Goal: Task Accomplishment & Management: Complete application form

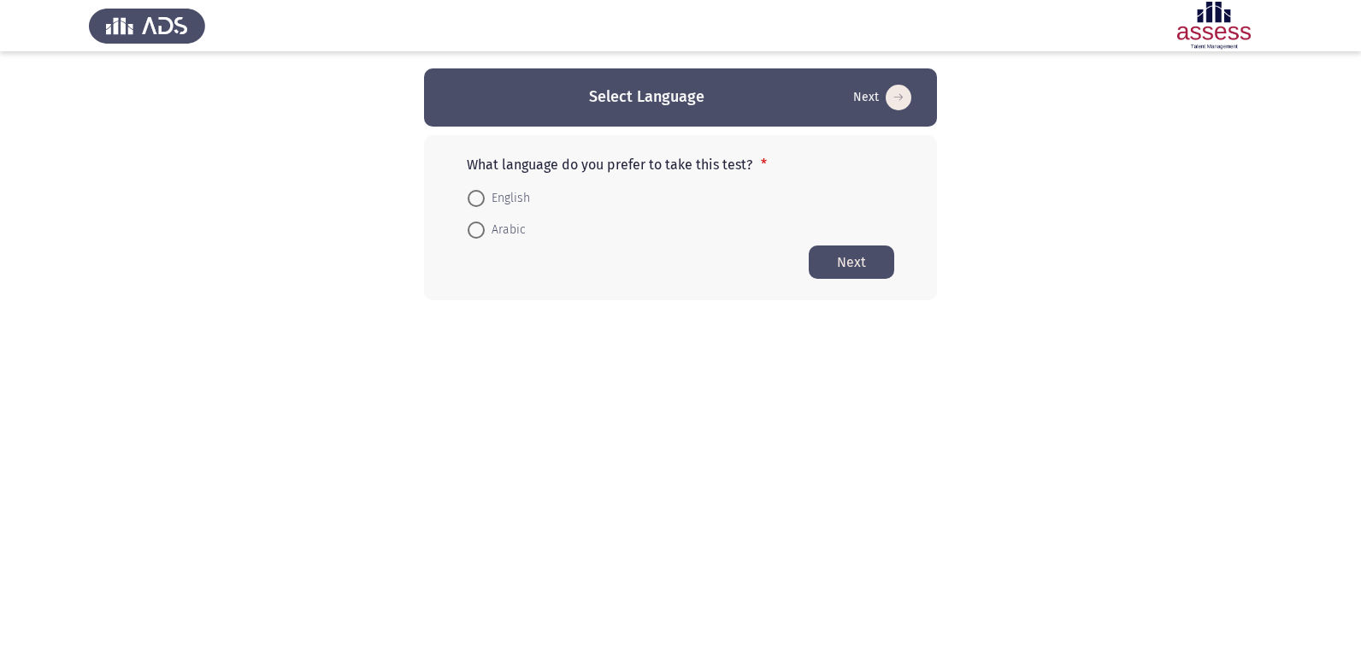
click at [472, 226] on span at bounding box center [476, 229] width 17 height 17
click at [472, 226] on input "Arabic" at bounding box center [476, 229] width 17 height 17
radio input "true"
click at [869, 262] on button "Next" at bounding box center [851, 260] width 85 height 33
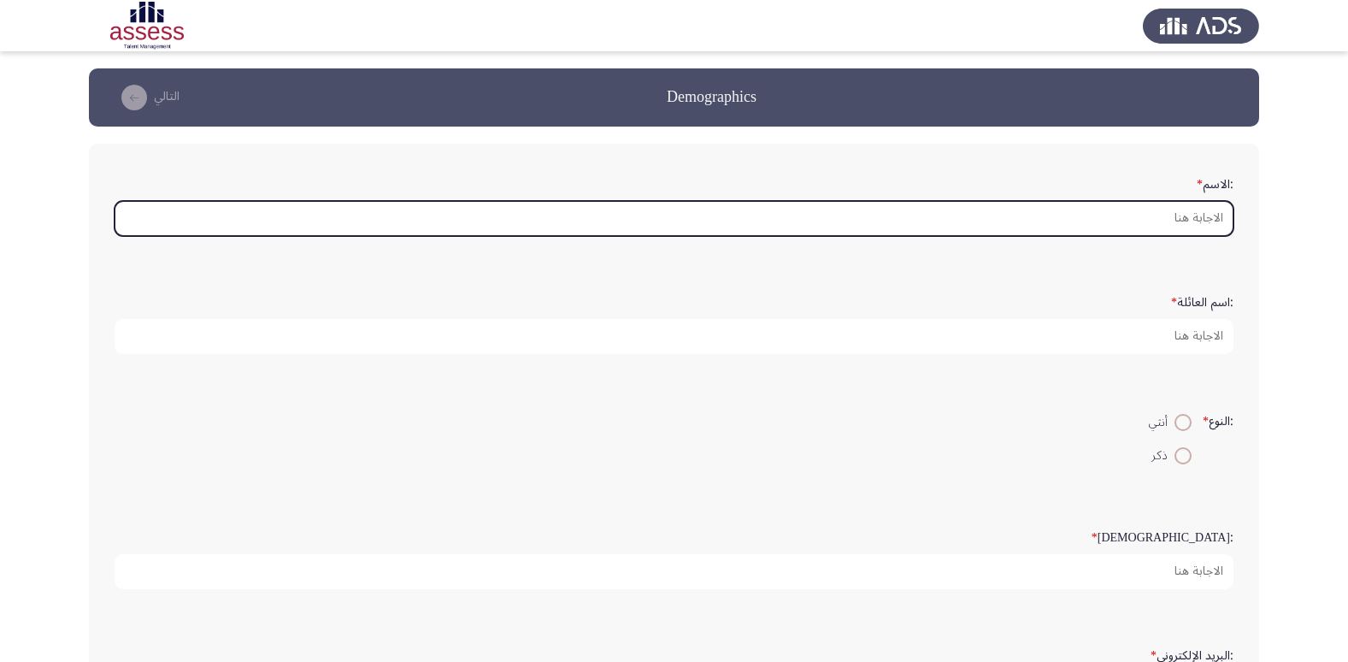
click at [1028, 231] on input ":الاسم *" at bounding box center [674, 218] width 1119 height 35
click at [1028, 229] on input ":الاسم *" at bounding box center [674, 218] width 1119 height 35
click at [1028, 217] on input ":الاسم *" at bounding box center [674, 218] width 1119 height 35
click at [1134, 225] on input ":الاسم *" at bounding box center [674, 218] width 1119 height 35
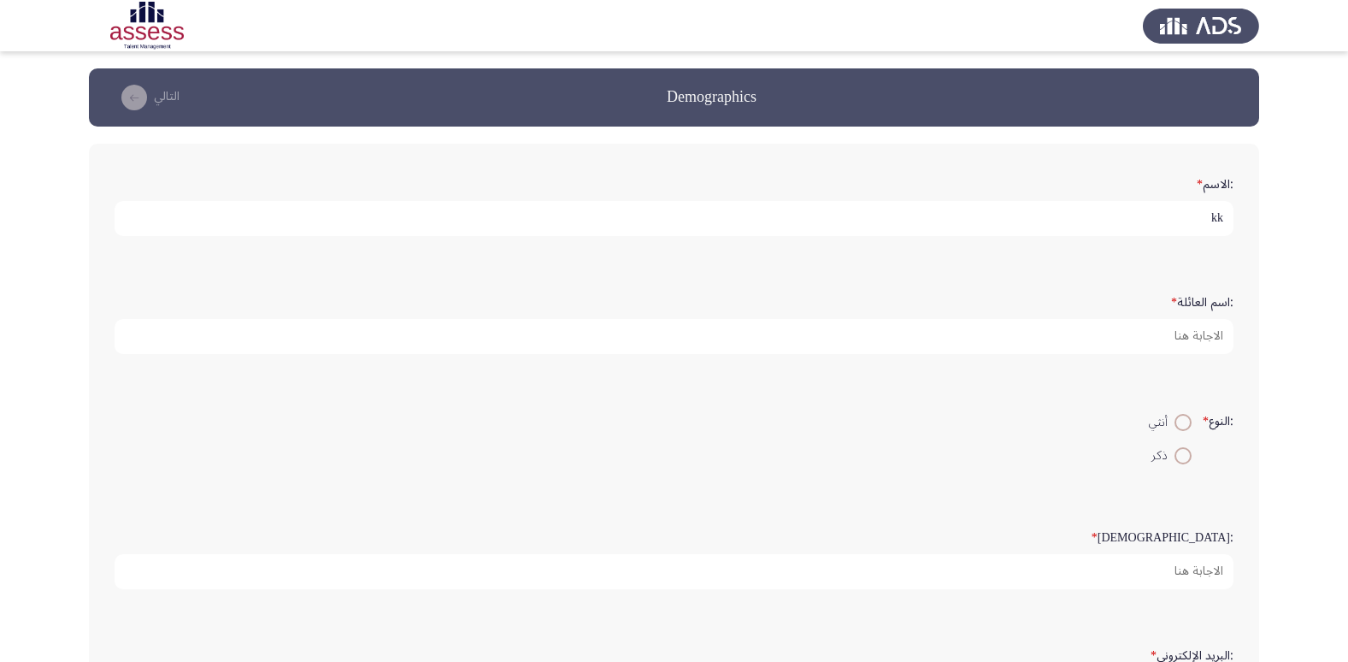
type input "k"
type input "ة"
type input "[PERSON_NAME]ه"
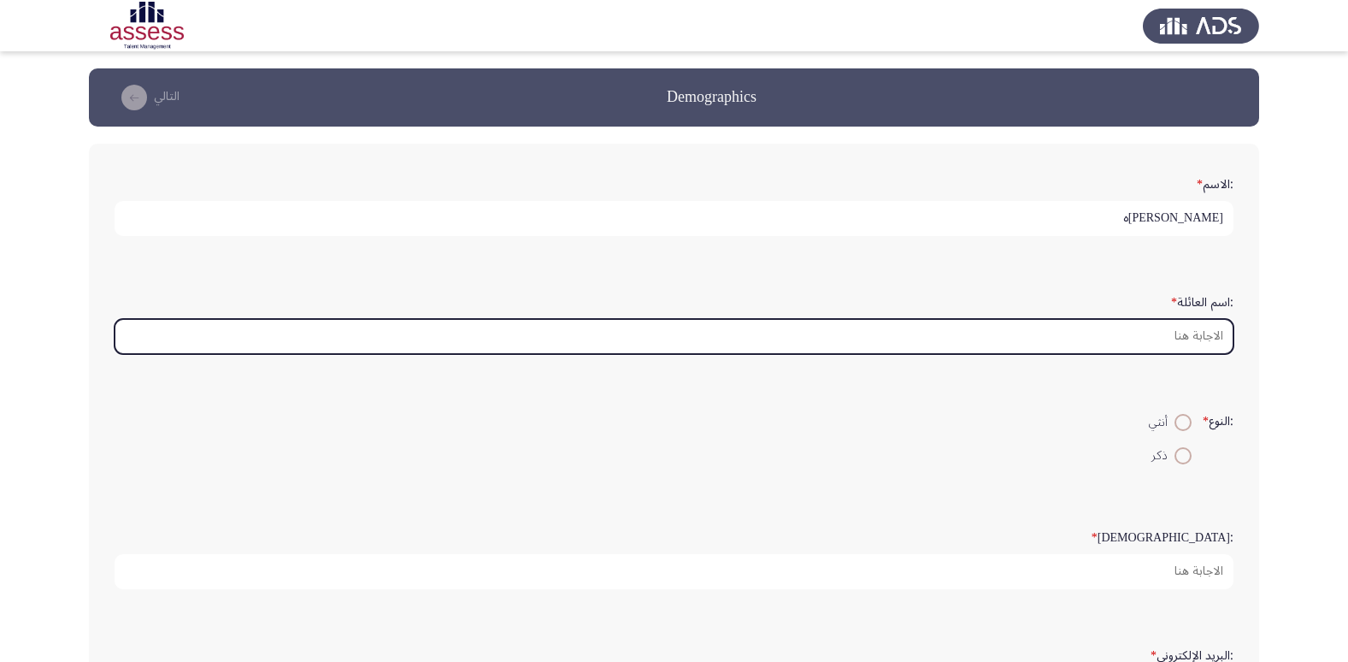
click at [1140, 335] on input ":اسم العائلة *" at bounding box center [674, 336] width 1119 height 35
click at [1146, 335] on input ":اسم العائلة *" at bounding box center [674, 336] width 1119 height 35
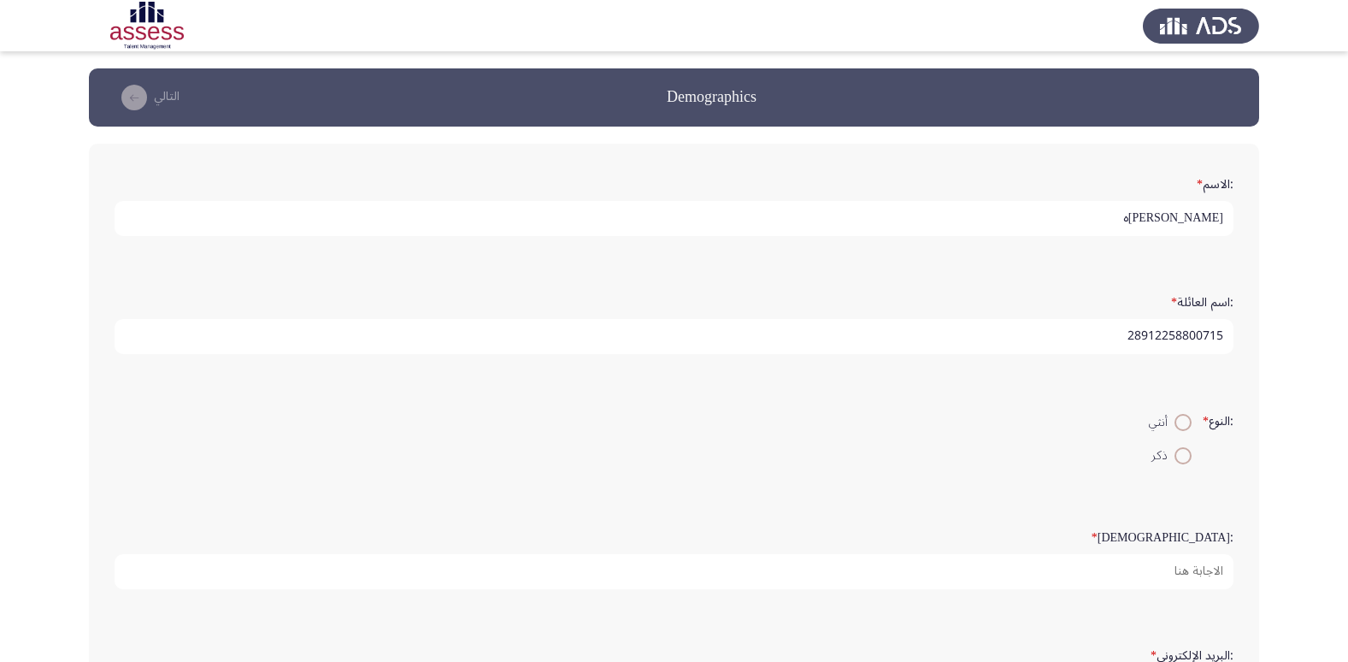
type input "28912258800715"
click at [1183, 456] on span at bounding box center [1183, 456] width 0 height 0
click at [1179, 456] on input "ذكر" at bounding box center [1183, 455] width 17 height 17
radio input "true"
click at [1066, 322] on input "28912258800715" at bounding box center [674, 336] width 1119 height 35
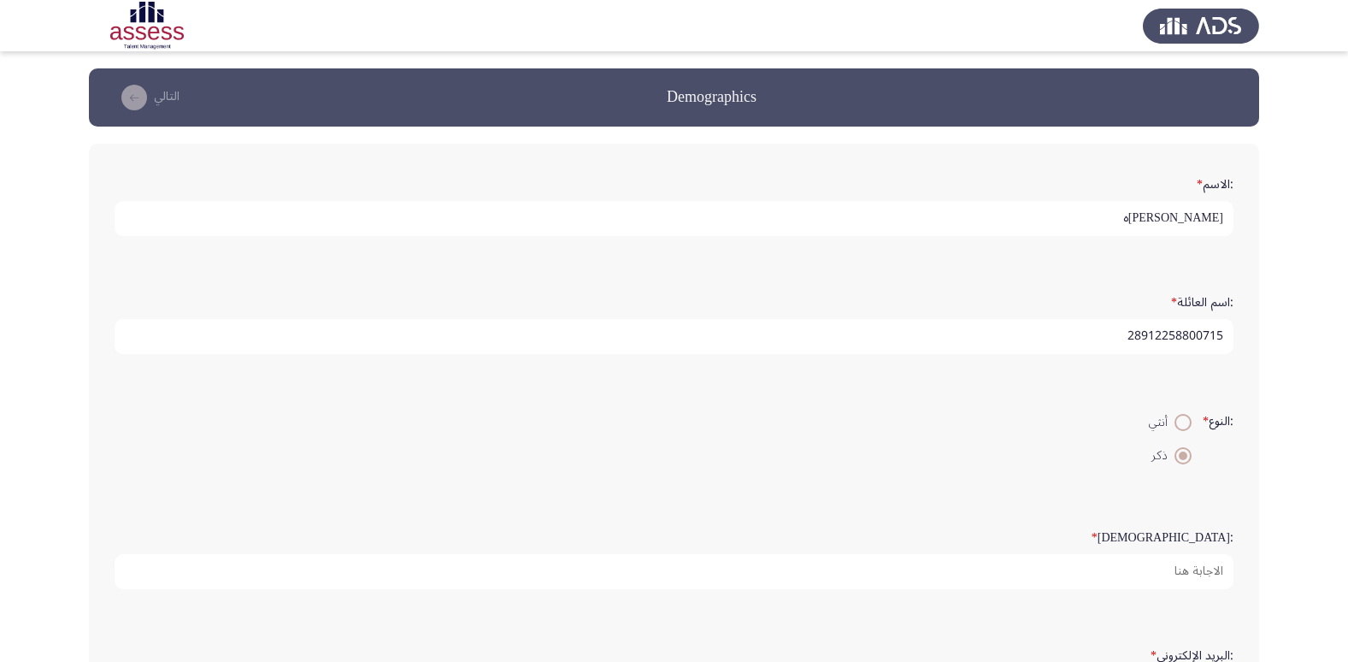
click at [1066, 324] on input "28912258800715" at bounding box center [674, 336] width 1119 height 35
click at [1014, 426] on form ":النوع * أنثي ذكر" at bounding box center [674, 438] width 1119 height 66
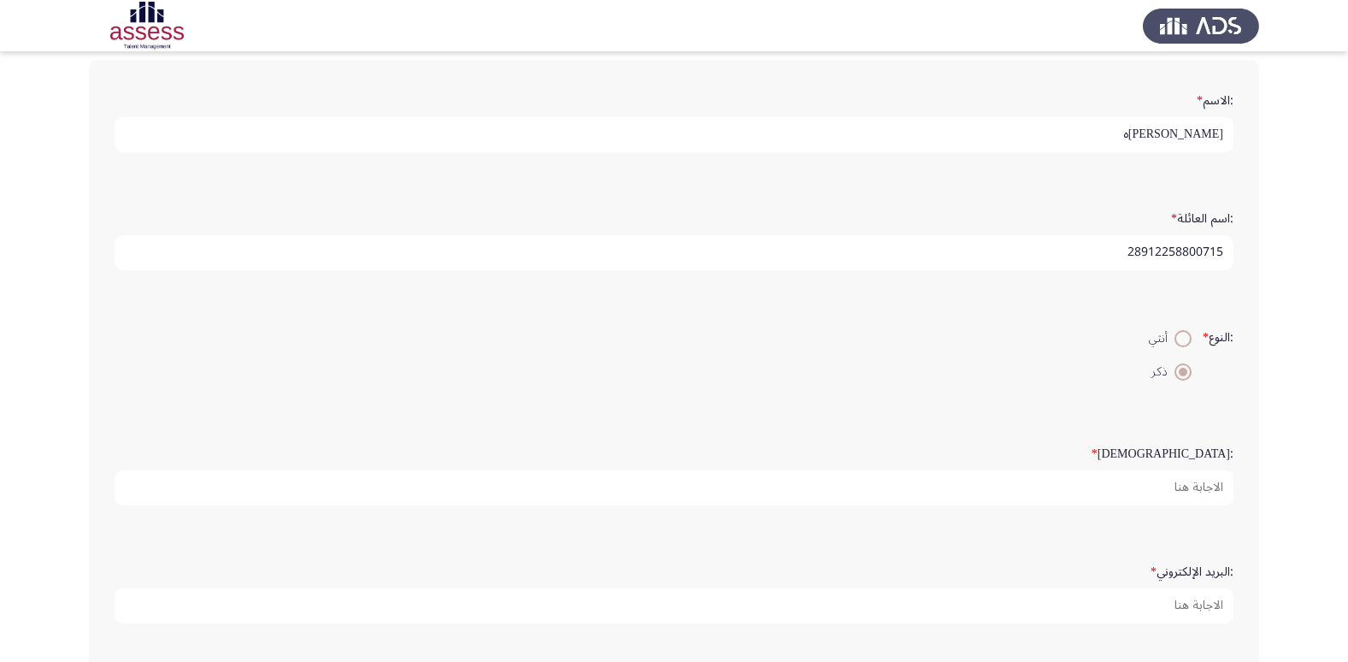
scroll to position [256, 0]
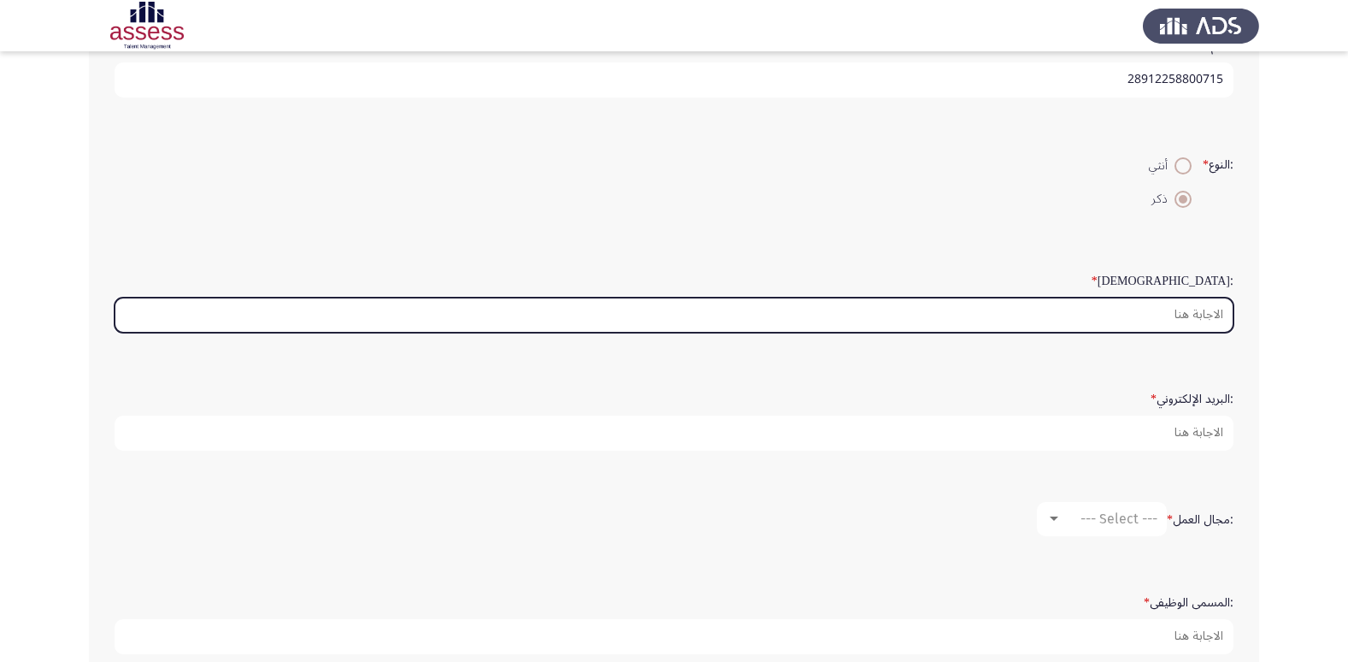
click at [1038, 324] on input ":السن *" at bounding box center [674, 315] width 1119 height 35
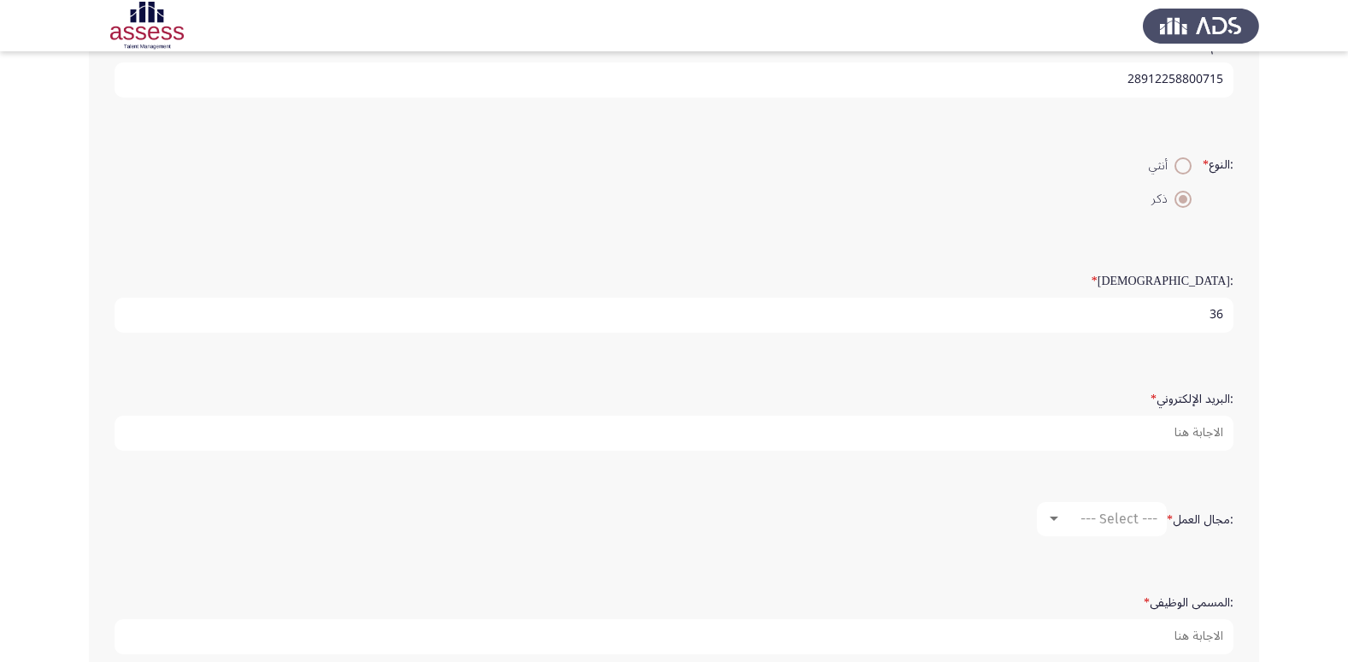
type input "36"
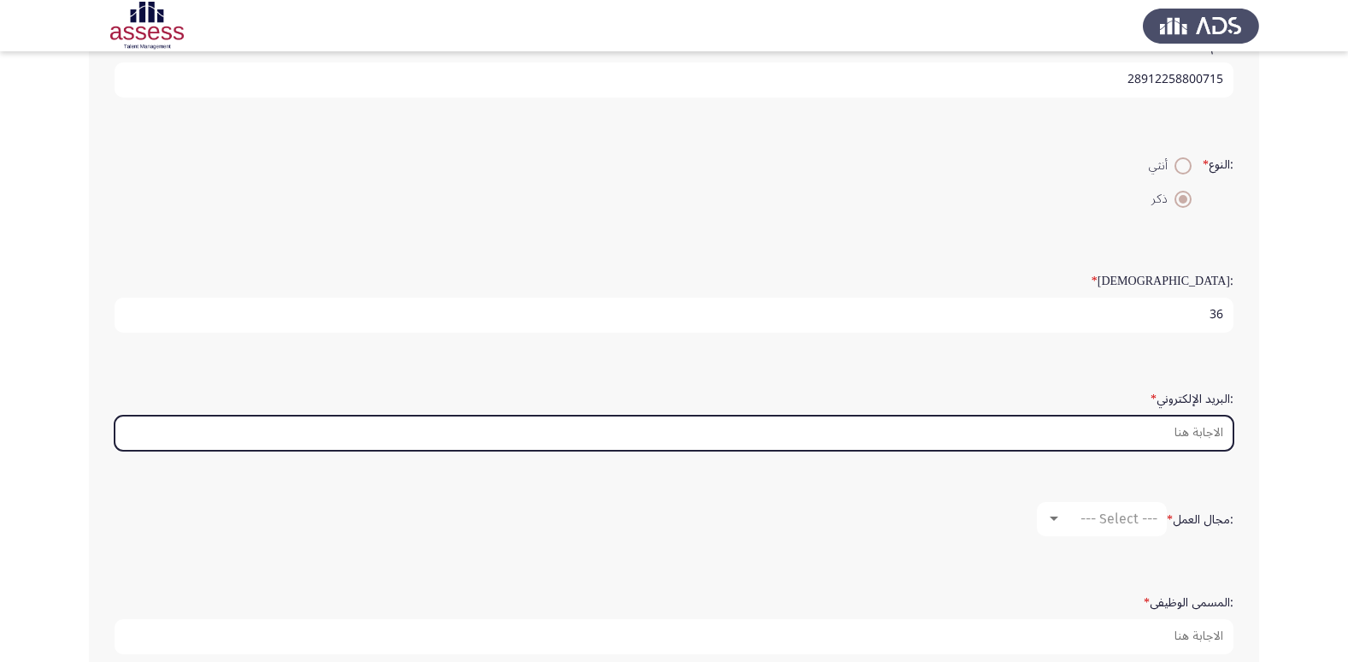
click at [1094, 450] on input ":البريد الإلكتروني *" at bounding box center [674, 432] width 1119 height 35
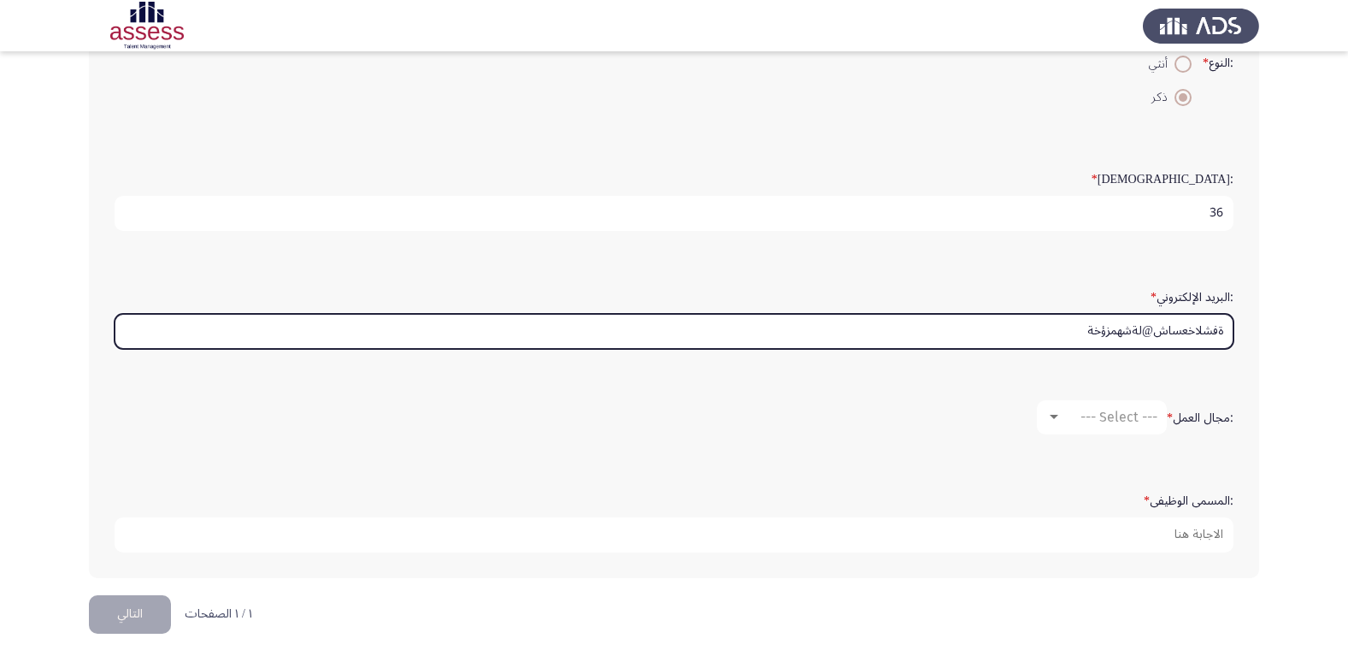
scroll to position [360, 0]
type input "ةفشلاخعساش@لةشهمزؤخة"
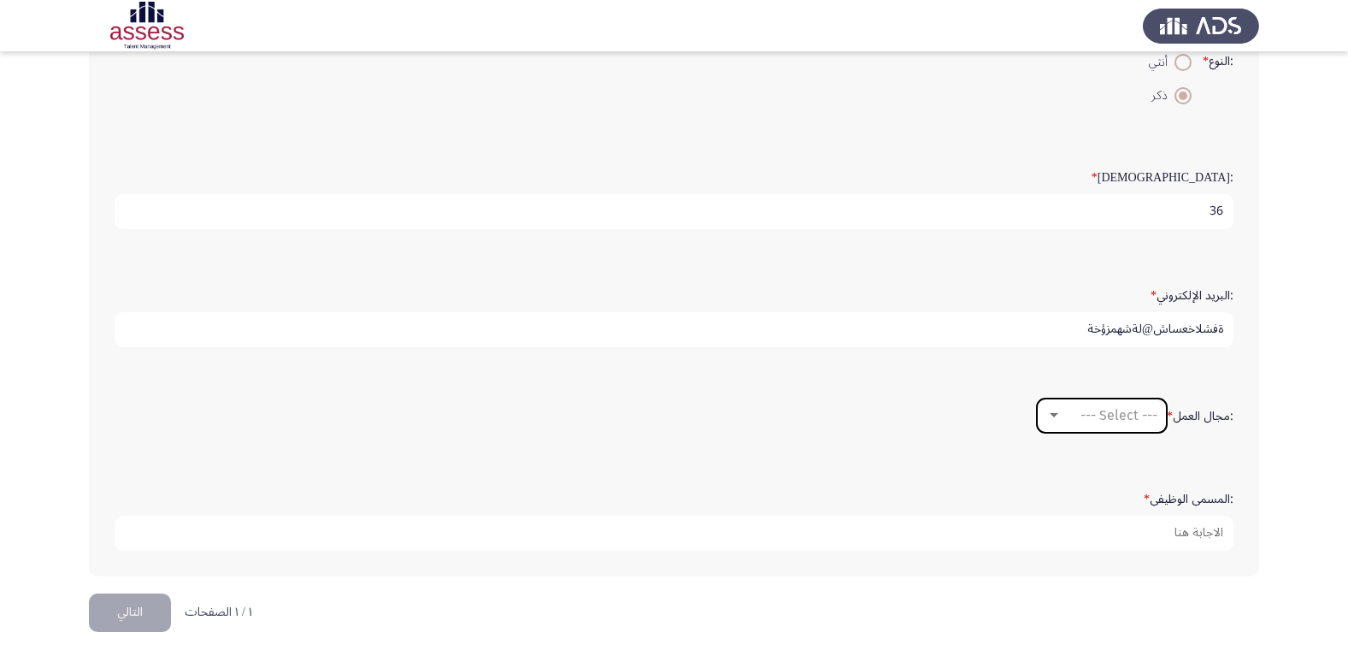
click at [1116, 421] on span "--- Select ---" at bounding box center [1119, 415] width 77 height 16
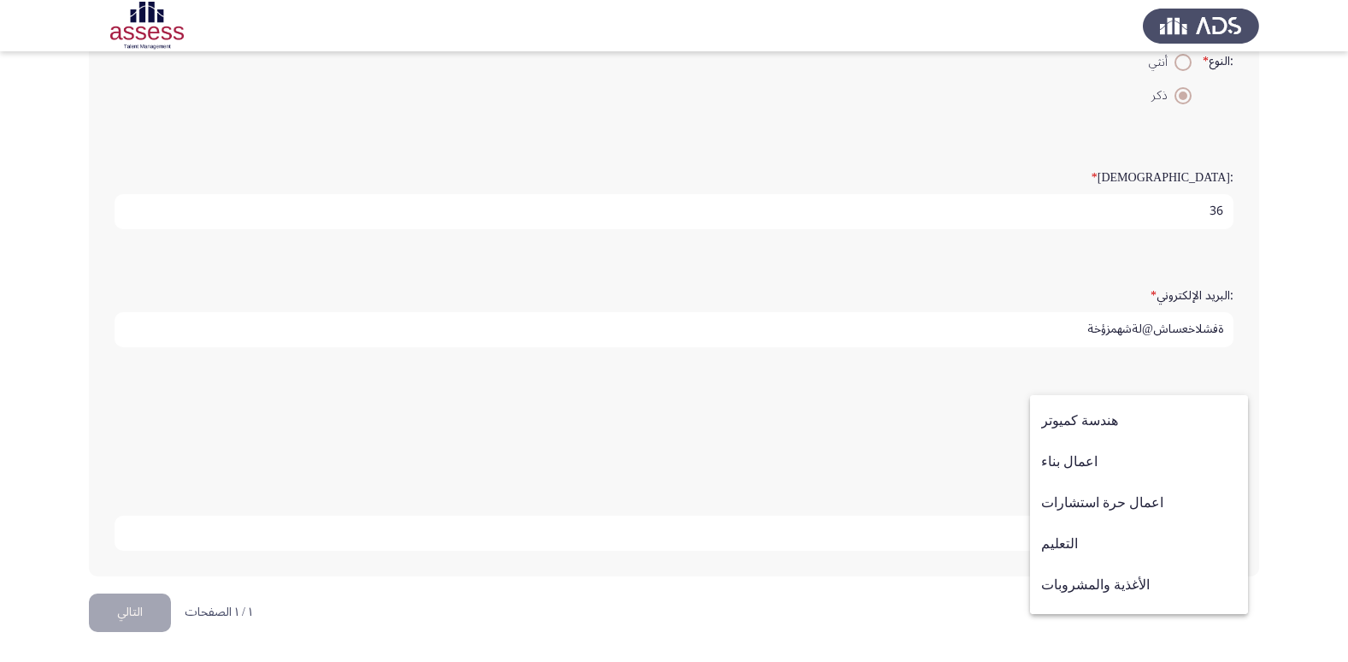
scroll to position [256, 0]
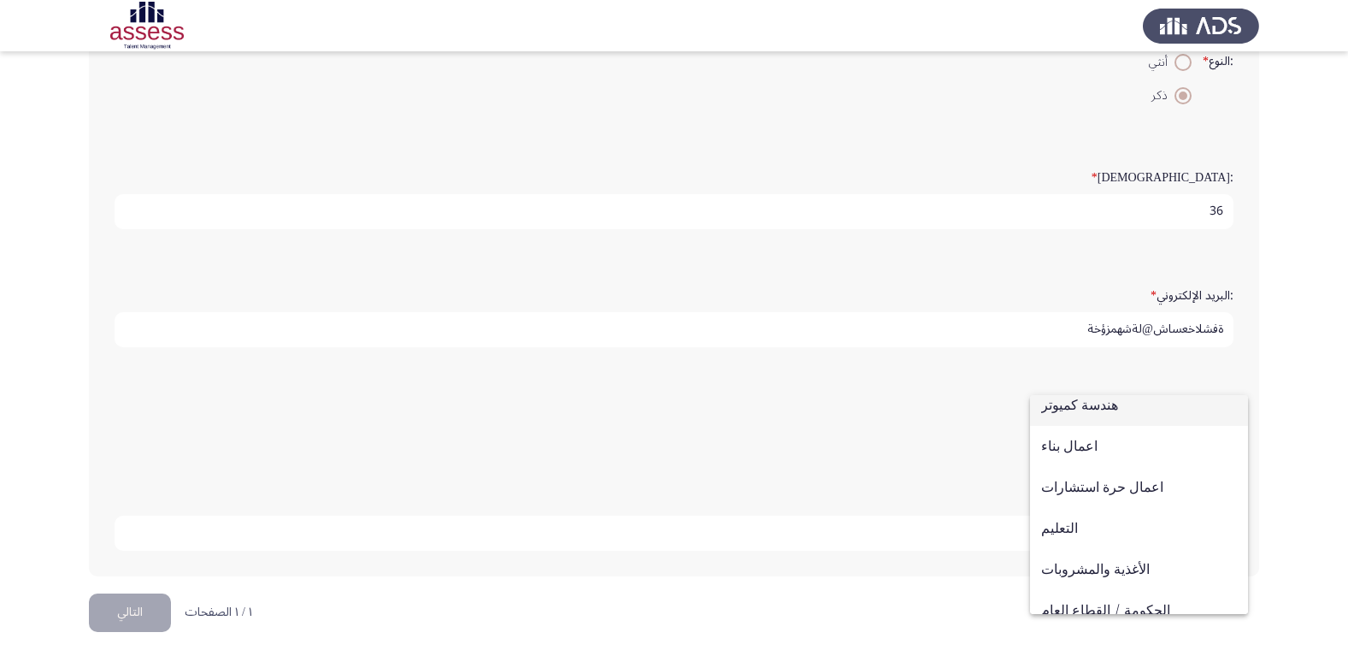
click at [1077, 403] on span "هندسة كميوتر" at bounding box center [1139, 405] width 196 height 41
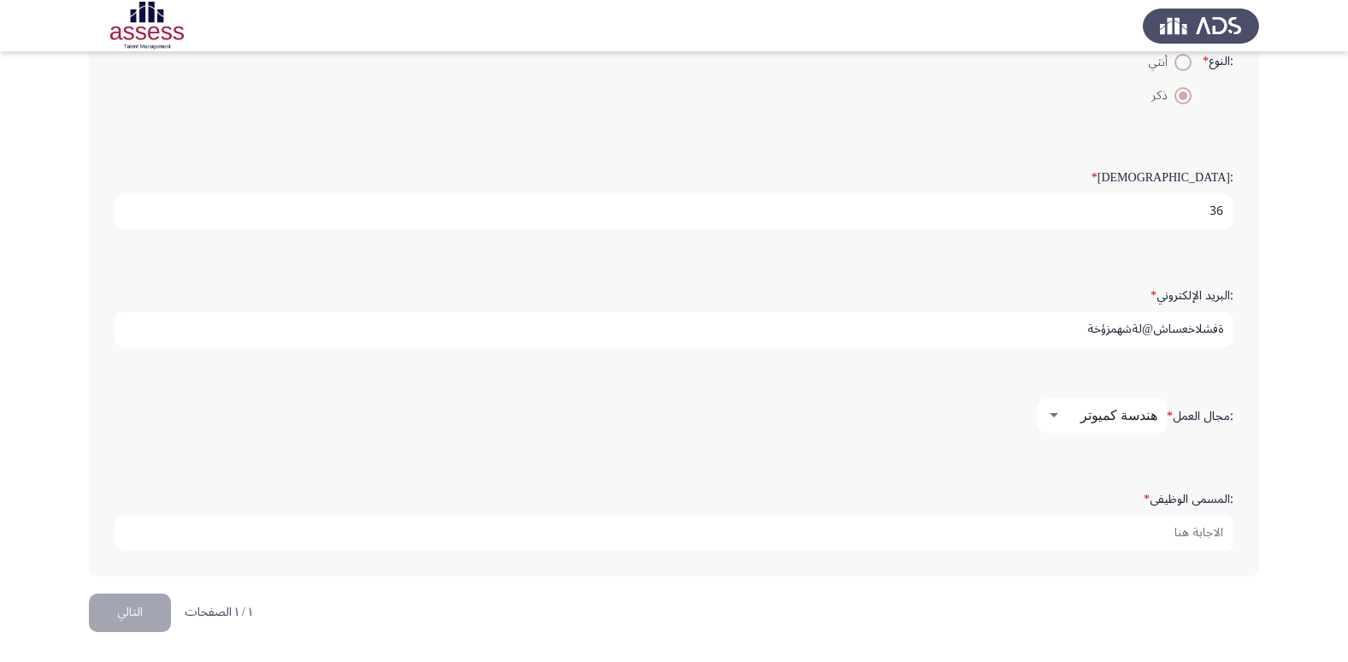
scroll to position [246, 0]
click at [1079, 500] on form ":المسمى الوظيفى *" at bounding box center [674, 517] width 1119 height 67
click at [1097, 494] on form ":المسمى الوظيفى *" at bounding box center [674, 517] width 1119 height 67
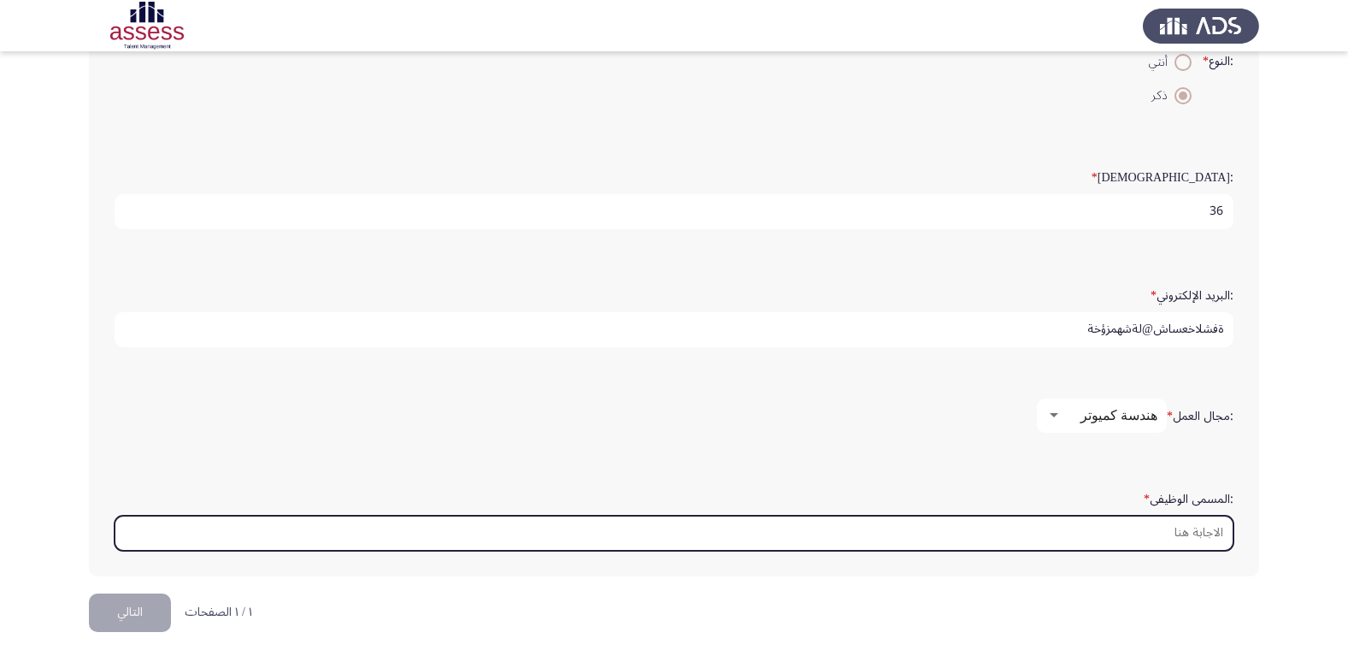
click at [1116, 528] on input ":المسمى الوظيفى *" at bounding box center [674, 532] width 1119 height 35
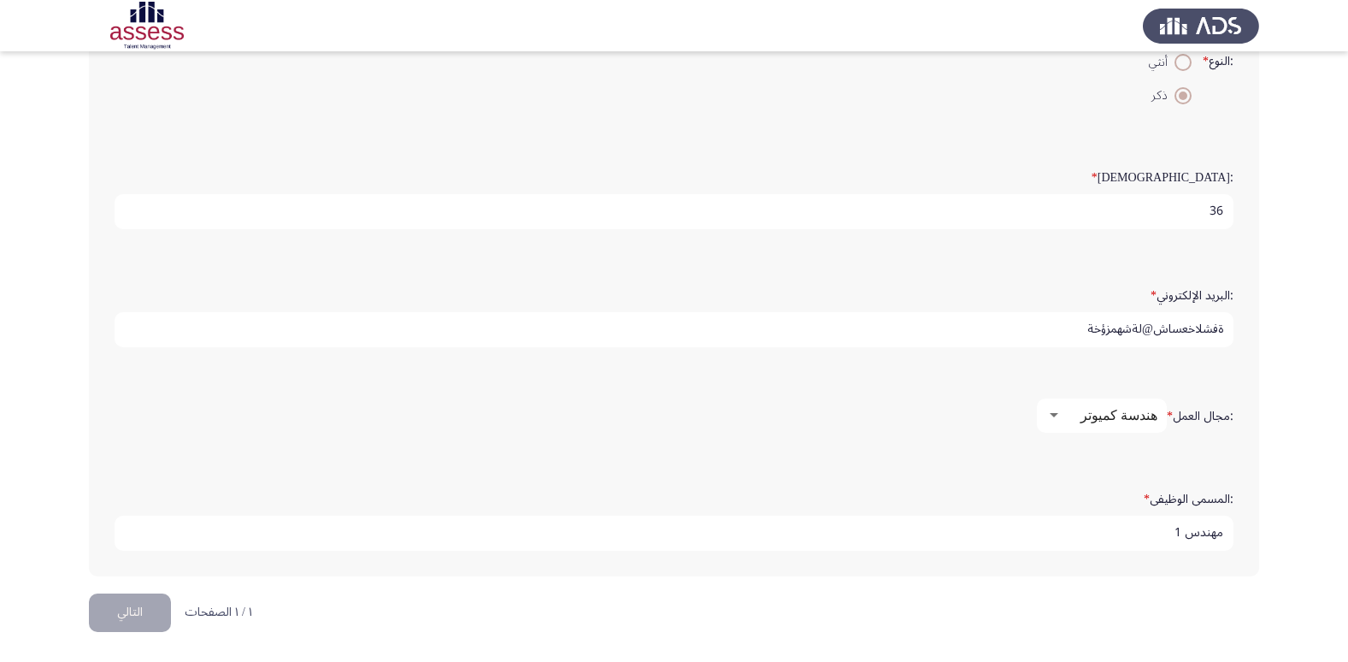
type input "مهندس 1"
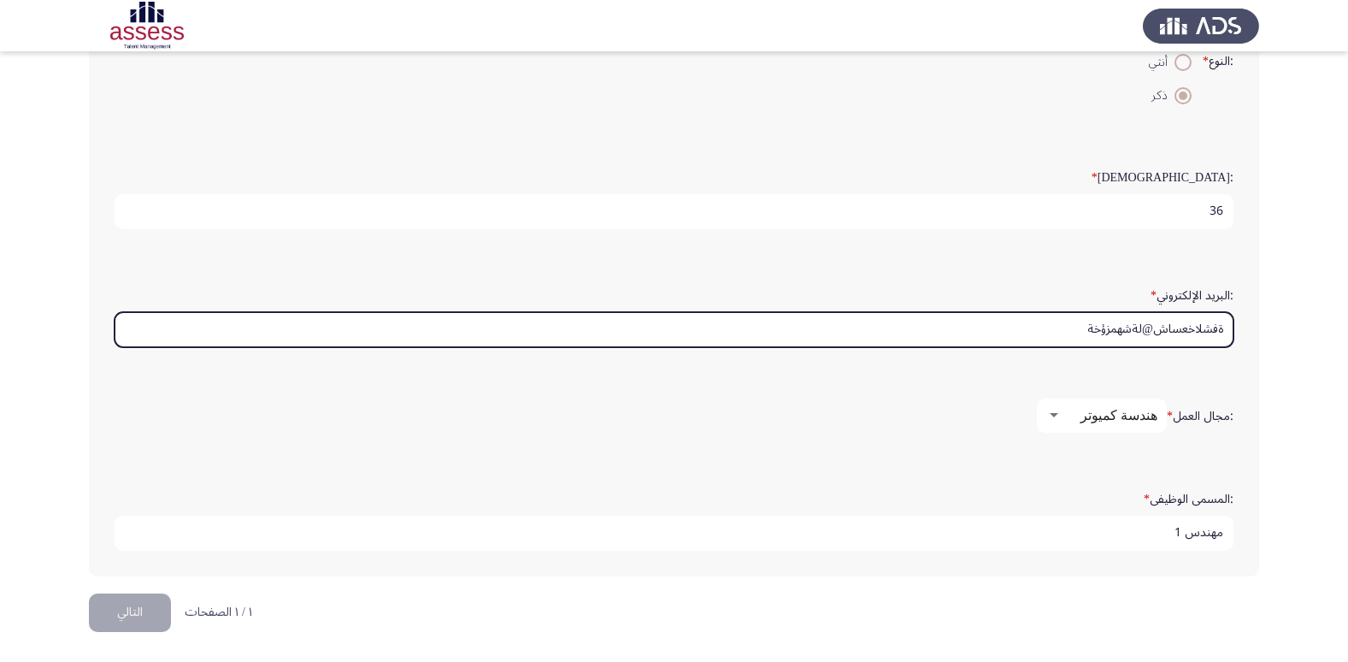
click at [1193, 336] on input "ةفشلاخعساش@لةشهمزؤخة" at bounding box center [674, 329] width 1119 height 35
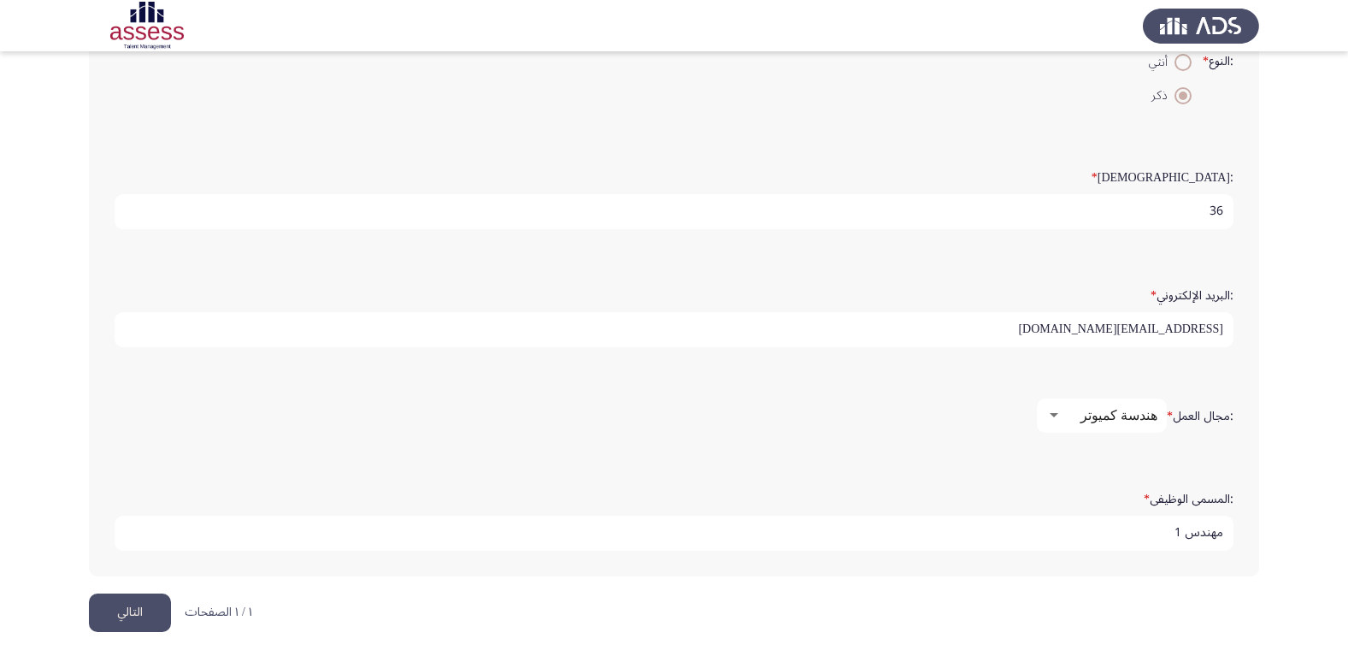
type input "[EMAIL_ADDRESS][DOMAIN_NAME]"
click at [130, 618] on button "التالي" at bounding box center [130, 612] width 82 height 38
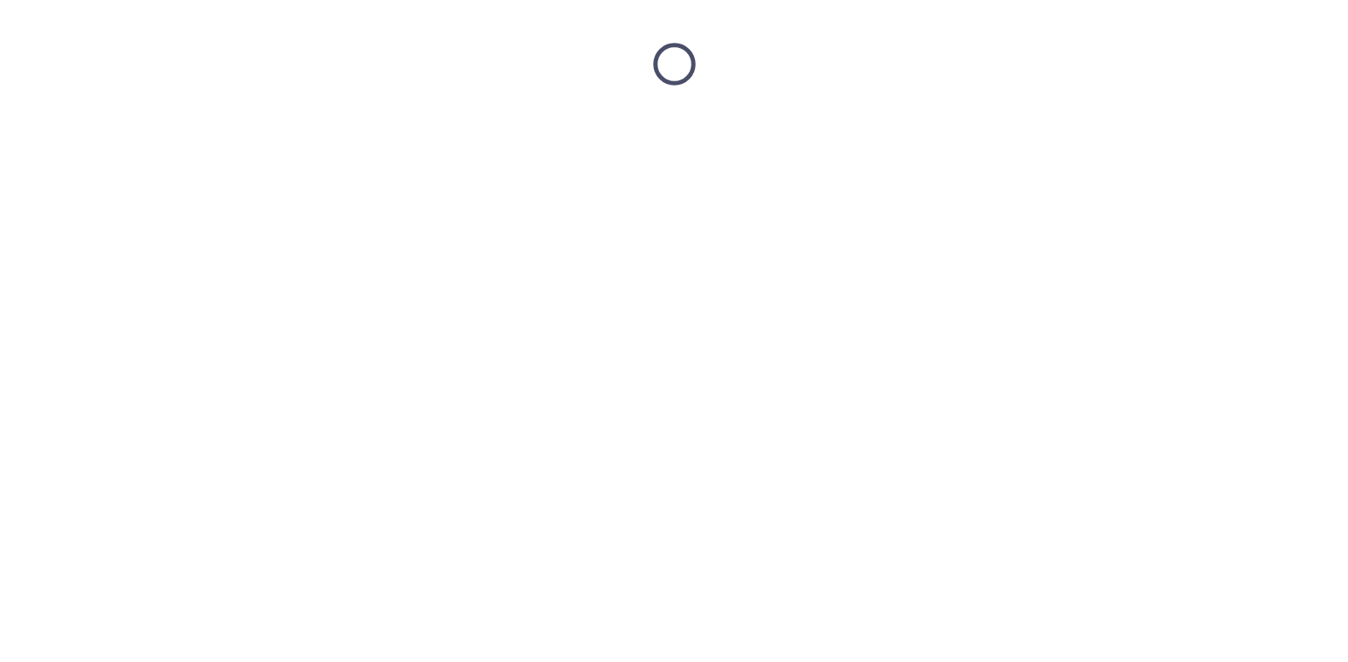
scroll to position [0, 0]
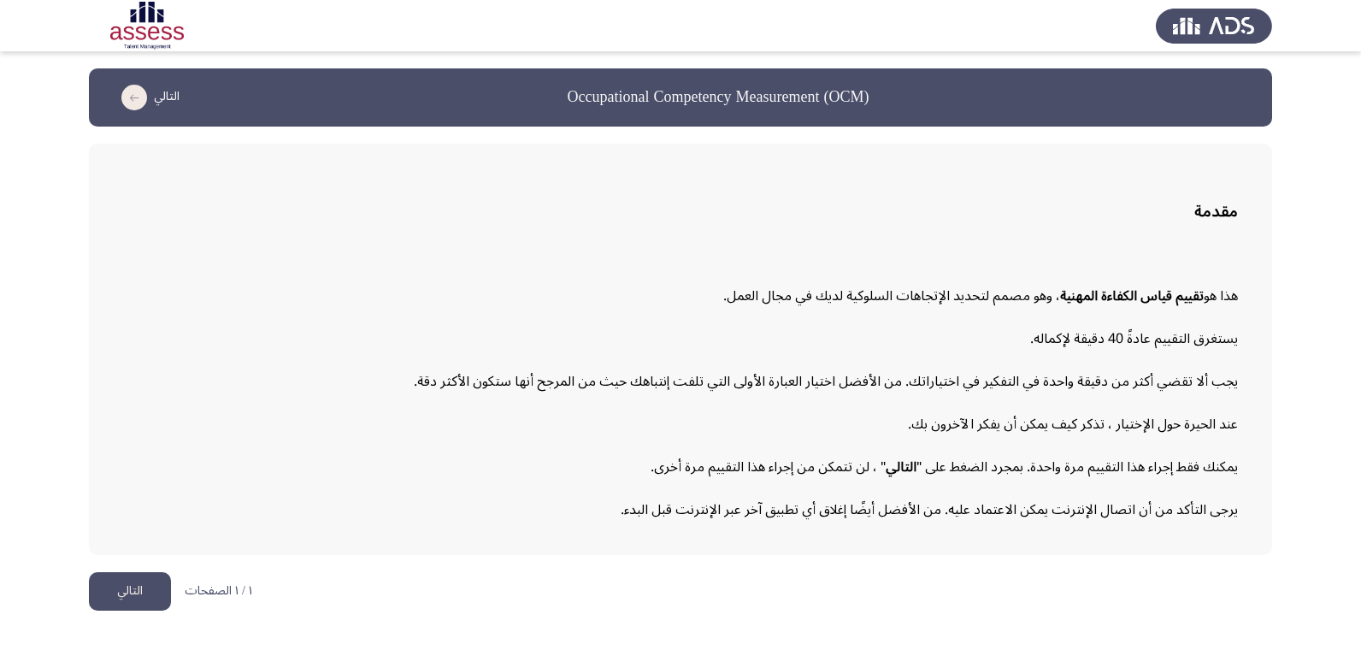
click at [134, 594] on button "التالي" at bounding box center [130, 591] width 82 height 38
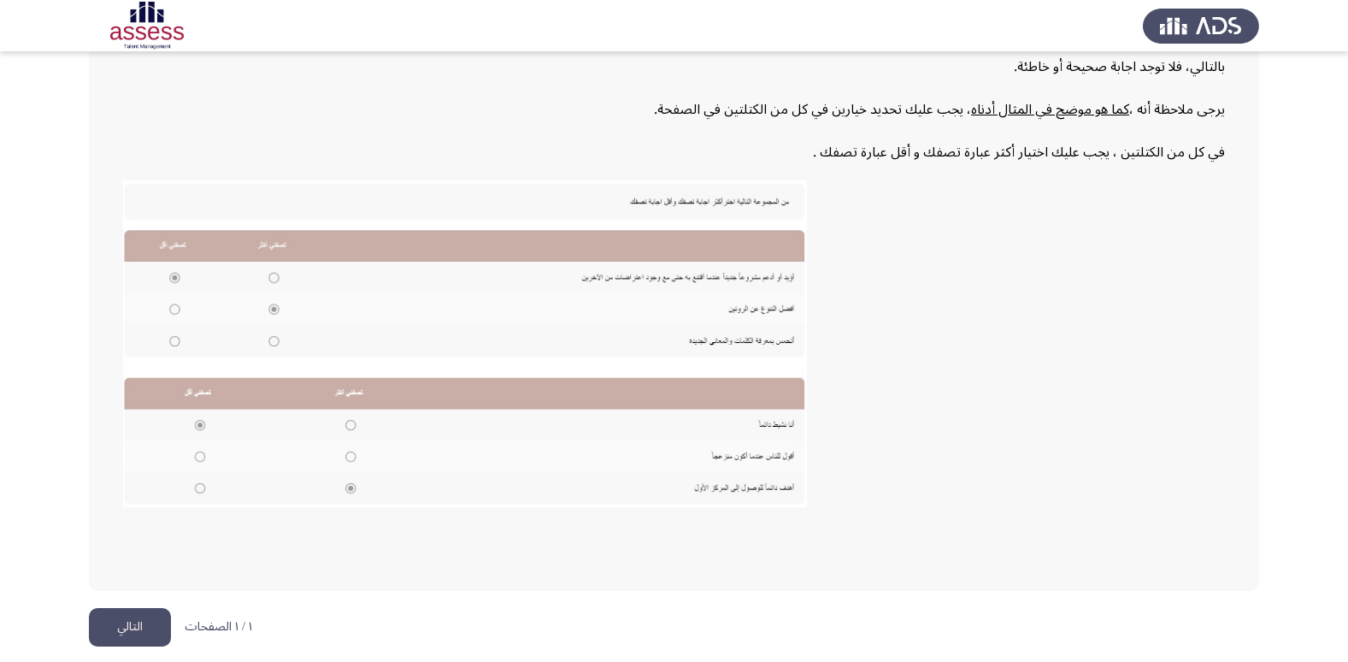
scroll to position [258, 0]
click at [115, 629] on button "التالي" at bounding box center [130, 625] width 82 height 38
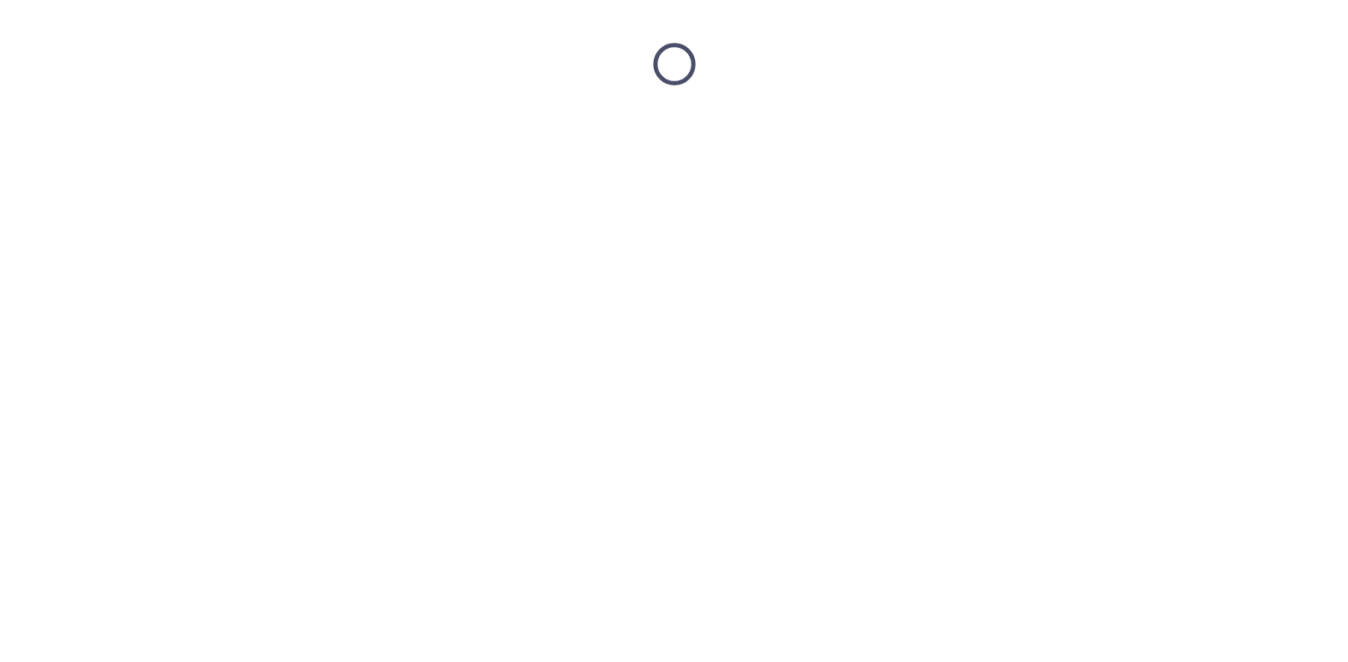
scroll to position [0, 0]
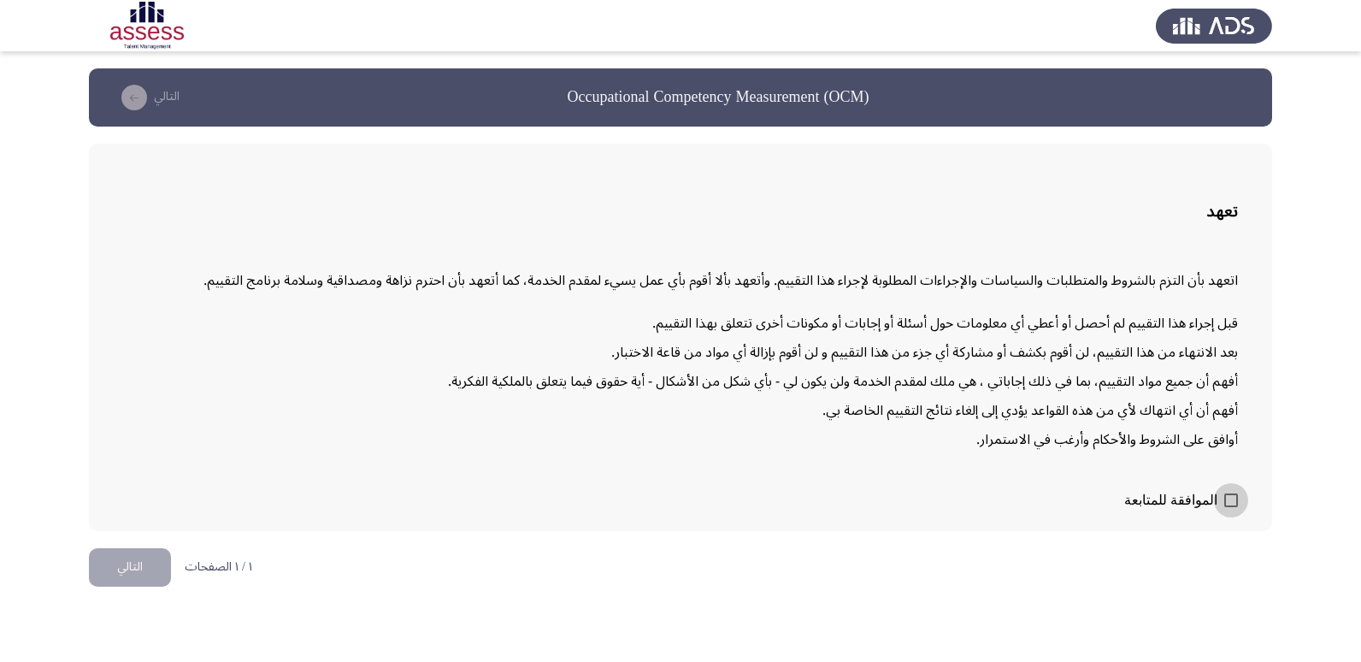
click at [1230, 501] on span at bounding box center [1231, 500] width 14 height 14
click at [1230, 507] on input "الموافقة للمتابعة" at bounding box center [1230, 507] width 1 height 1
checkbox input "true"
click at [150, 559] on button "التالي" at bounding box center [130, 567] width 82 height 38
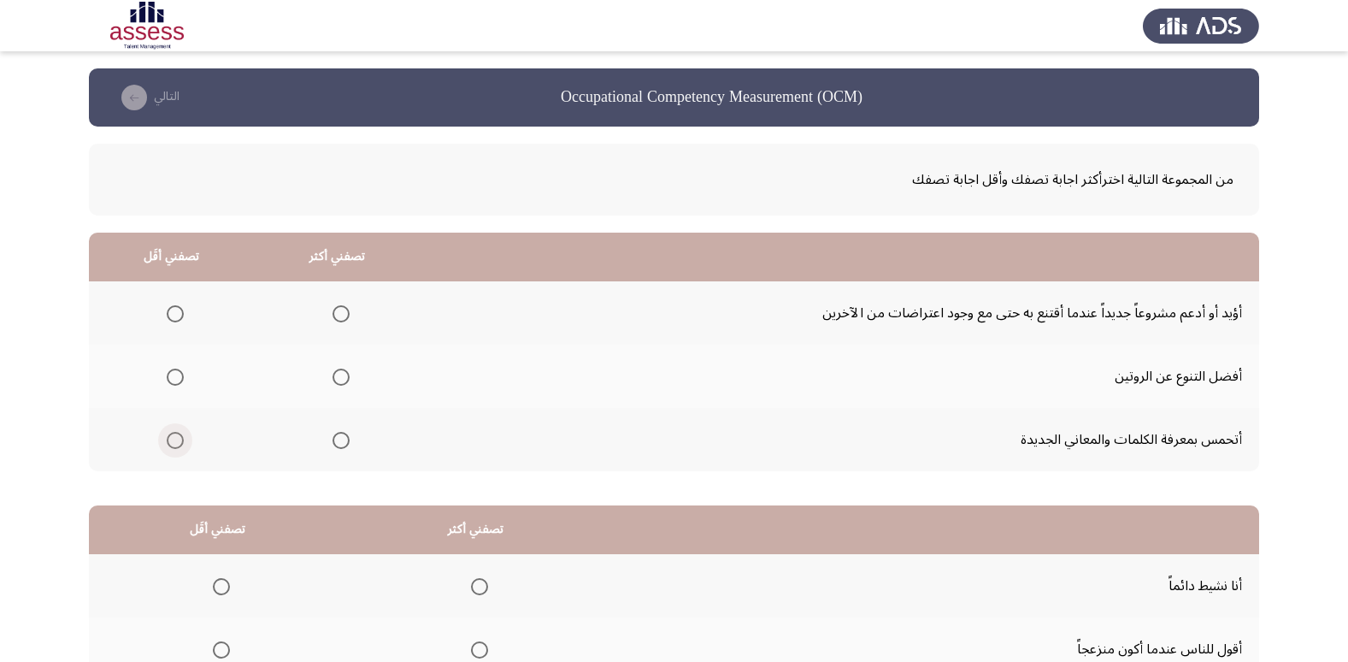
click at [179, 443] on span "Select an option" at bounding box center [175, 440] width 17 height 17
click at [179, 443] on input "Select an option" at bounding box center [175, 440] width 17 height 17
